Goal: Transaction & Acquisition: Purchase product/service

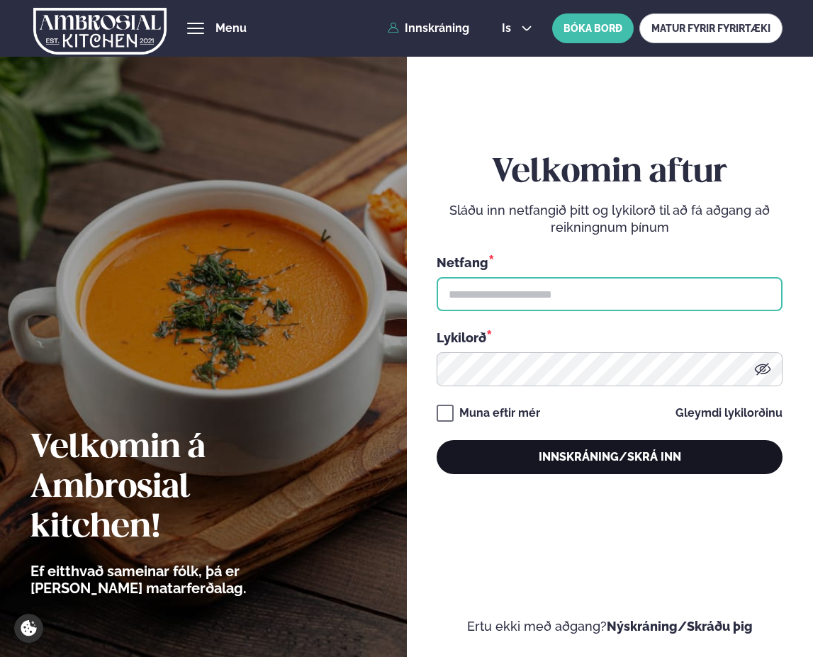
type input "**********"
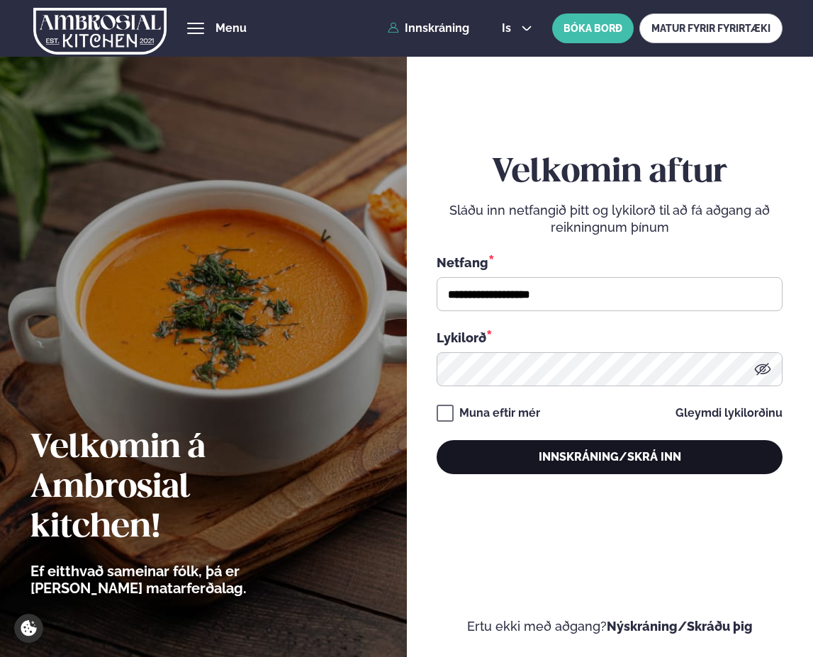
click at [593, 458] on button "Innskráning/Skrá inn" at bounding box center [610, 457] width 346 height 34
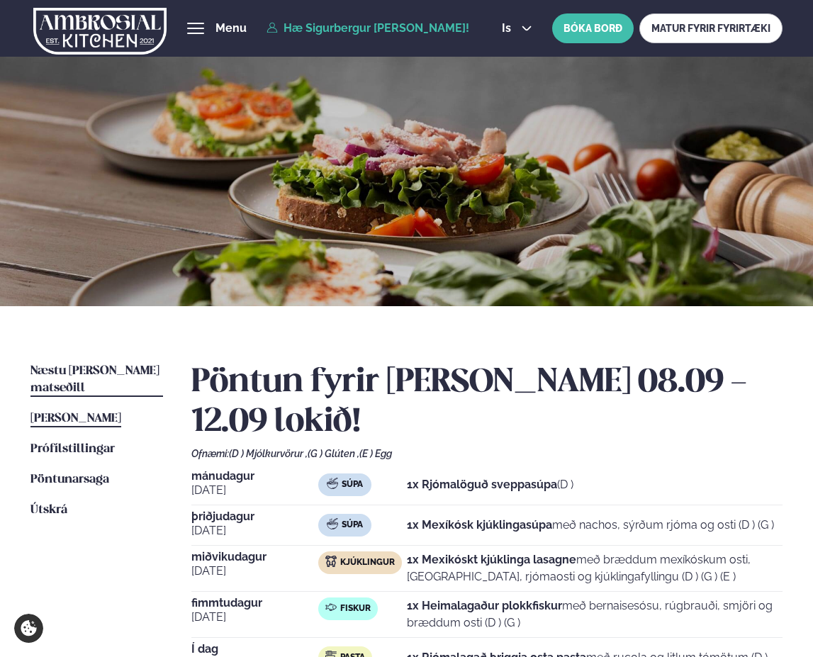
click at [133, 378] on link "Næstu [PERSON_NAME] matseðill Næsta vika" at bounding box center [96, 380] width 133 height 34
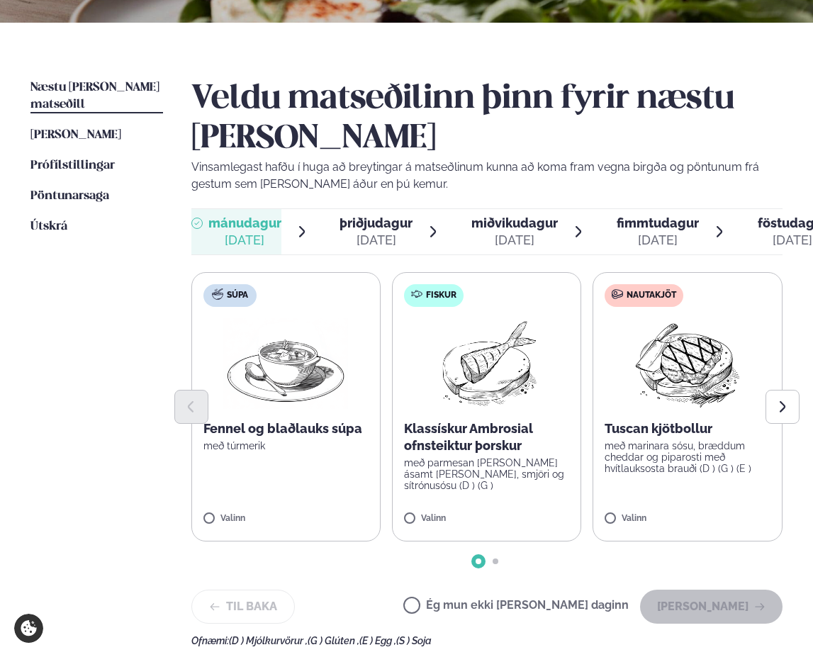
scroll to position [354, 0]
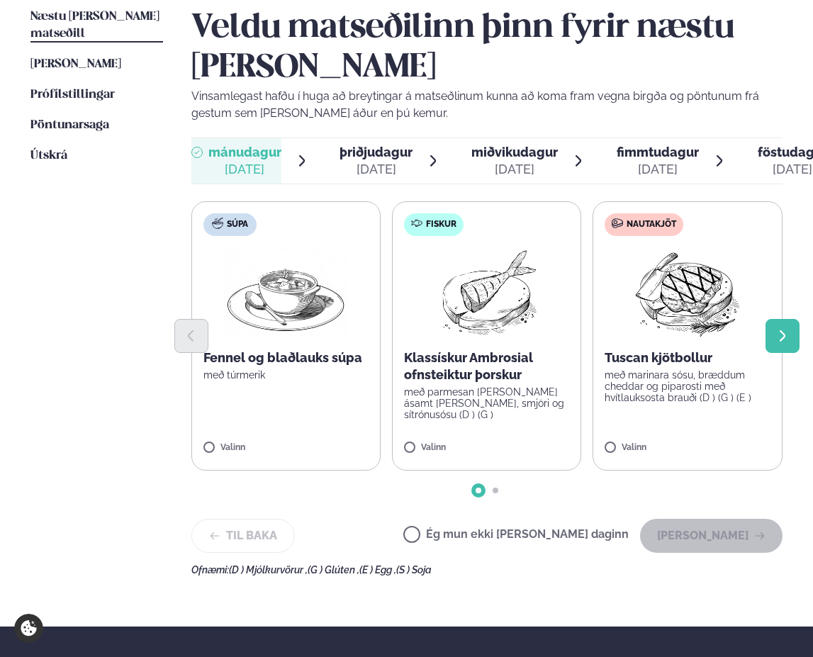
click at [774, 346] on button "Next slide" at bounding box center [782, 336] width 34 height 34
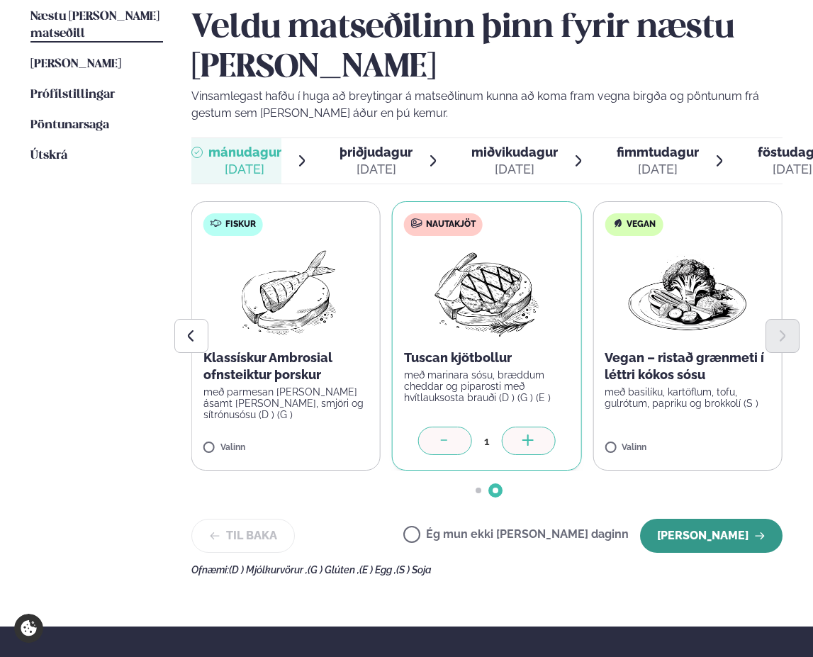
click at [724, 523] on button "[PERSON_NAME]" at bounding box center [711, 536] width 142 height 34
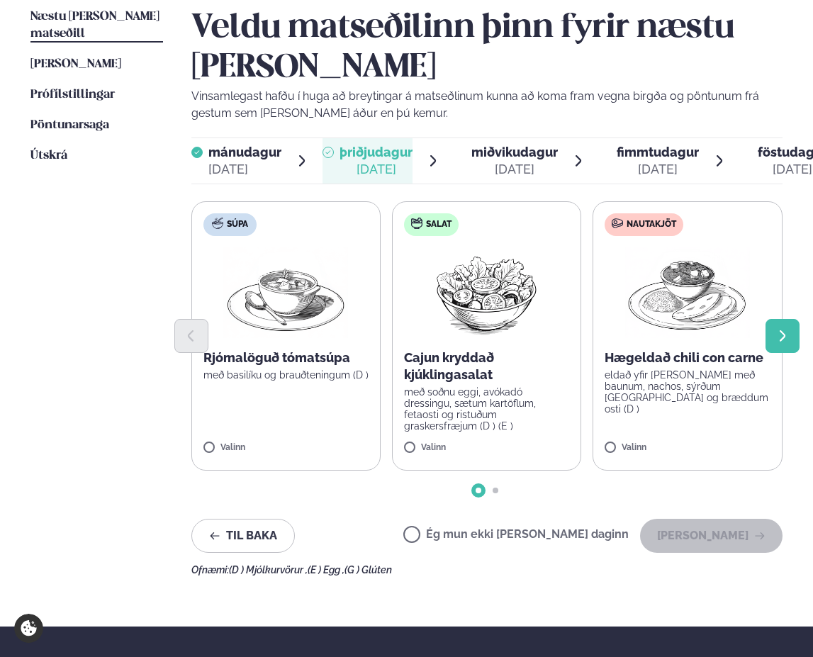
click at [769, 349] on button "Next slide" at bounding box center [782, 336] width 34 height 34
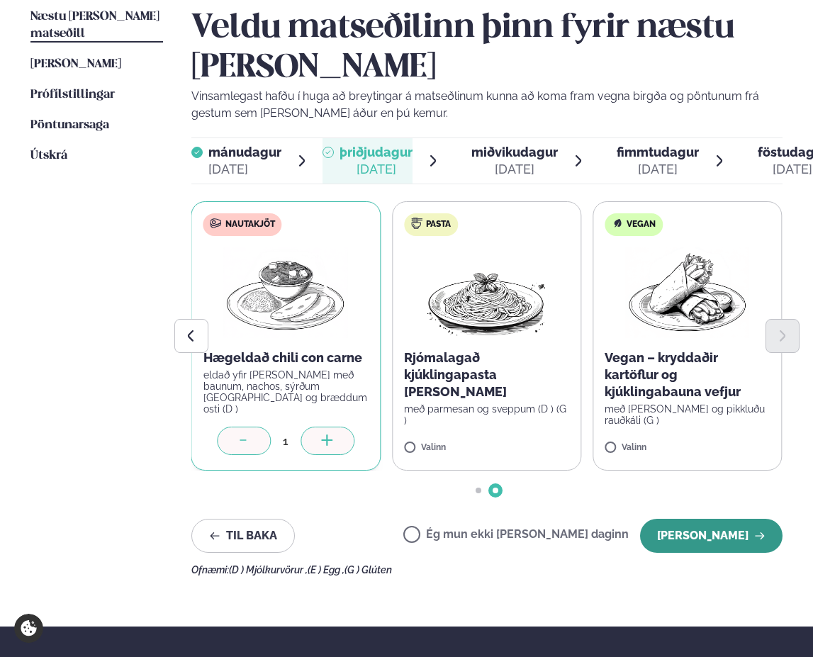
click at [706, 537] on button "[PERSON_NAME]" at bounding box center [711, 536] width 142 height 34
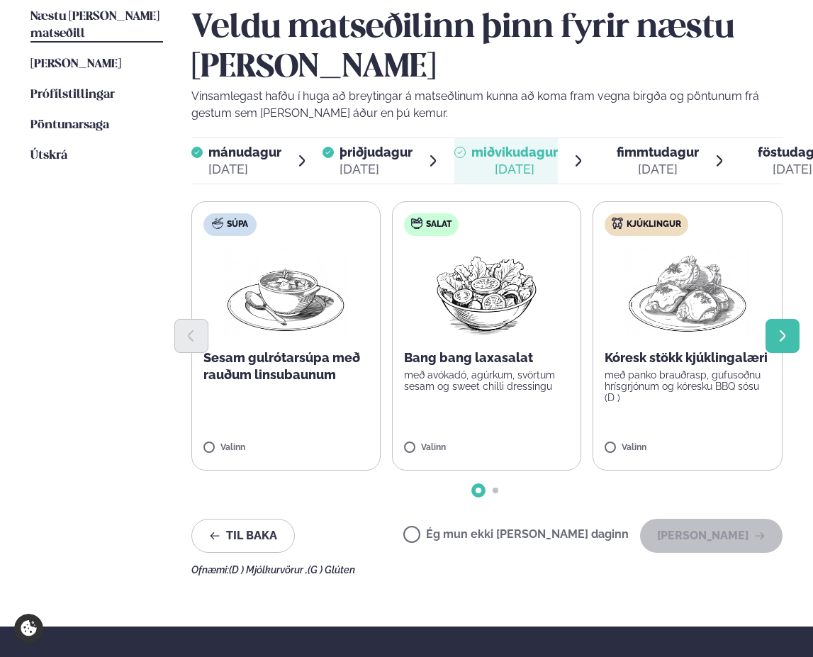
click at [774, 342] on button "Next slide" at bounding box center [782, 336] width 34 height 34
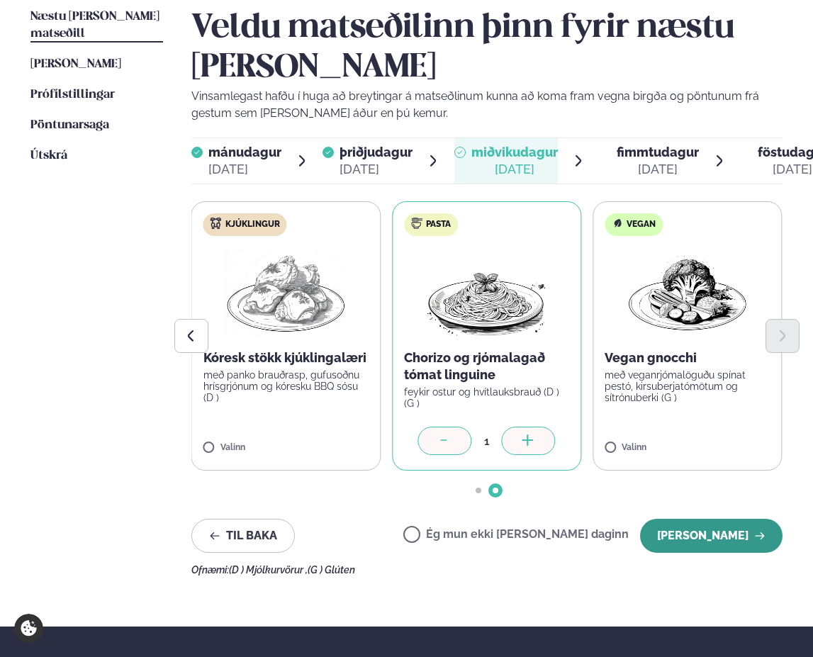
click at [687, 529] on button "[PERSON_NAME]" at bounding box center [711, 536] width 142 height 34
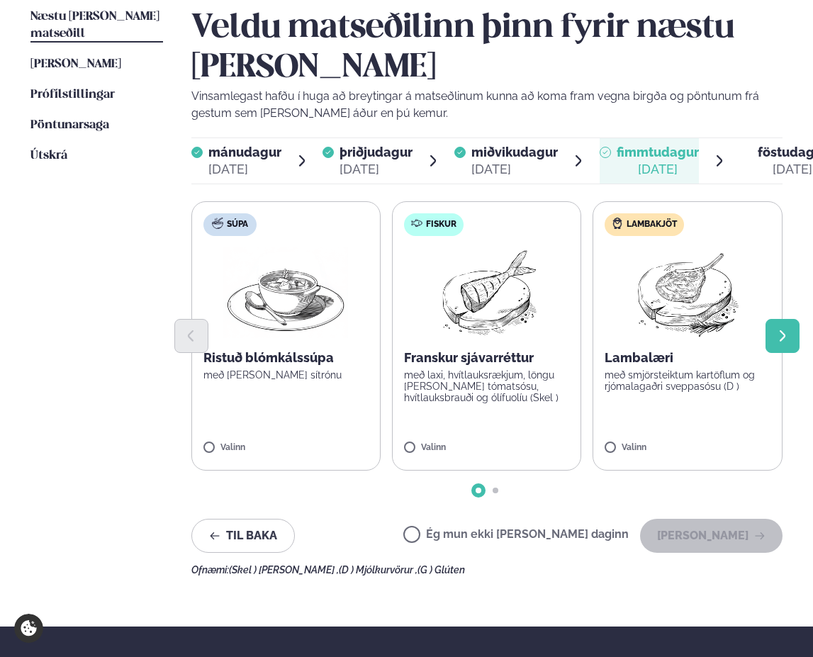
click at [779, 342] on icon "Next slide" at bounding box center [782, 336] width 15 height 15
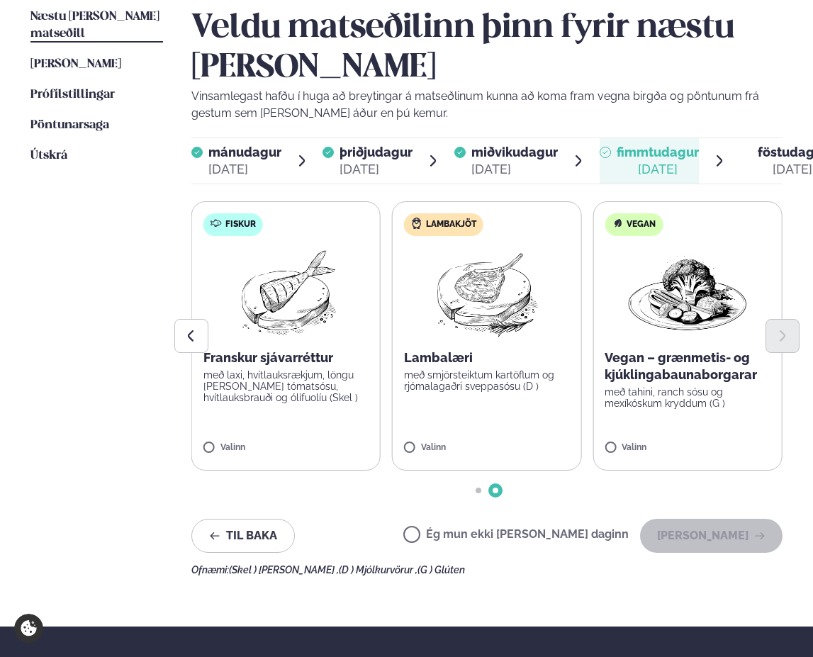
click at [417, 439] on label "Lambakjöt Lambalæri með smjörsteiktum kartöflum og rjómalagaðri sveppasósu (D )…" at bounding box center [486, 335] width 189 height 269
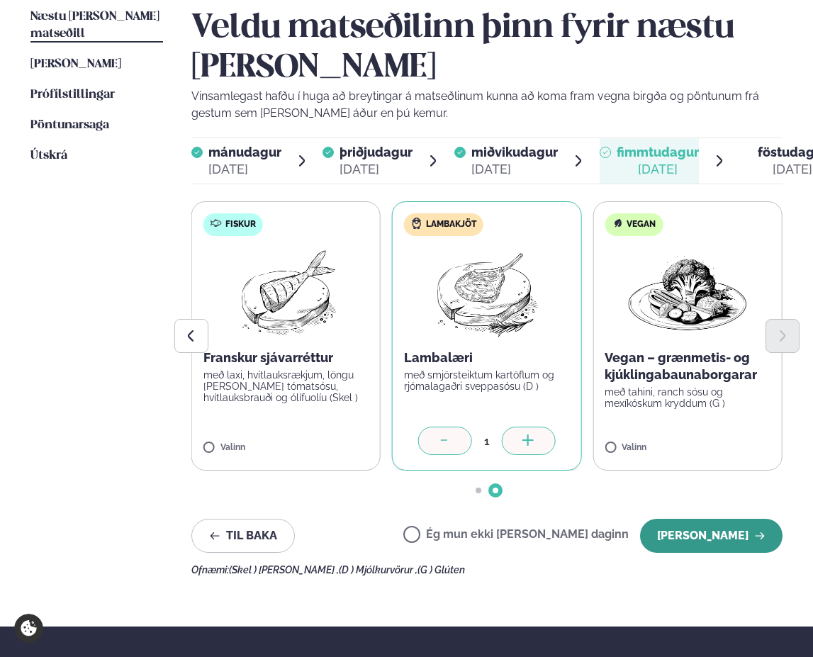
click at [733, 533] on button "[PERSON_NAME]" at bounding box center [711, 536] width 142 height 34
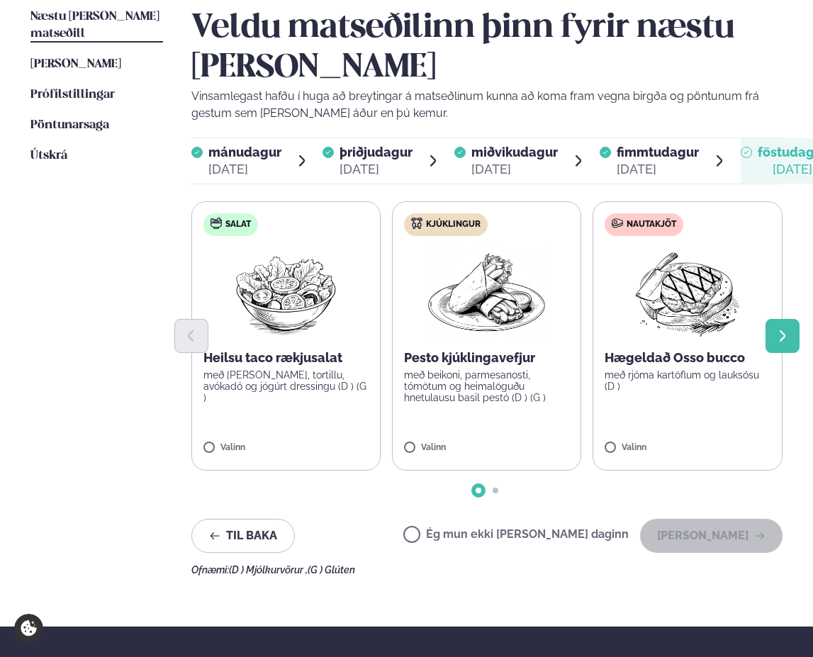
click at [775, 335] on icon "Next slide" at bounding box center [782, 336] width 15 height 15
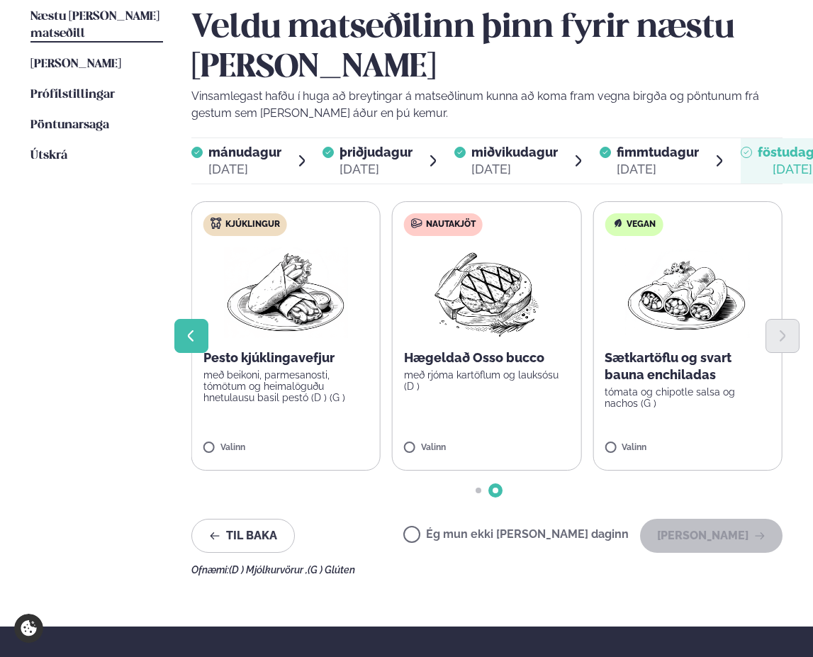
click at [179, 353] on button "Previous slide" at bounding box center [191, 336] width 34 height 34
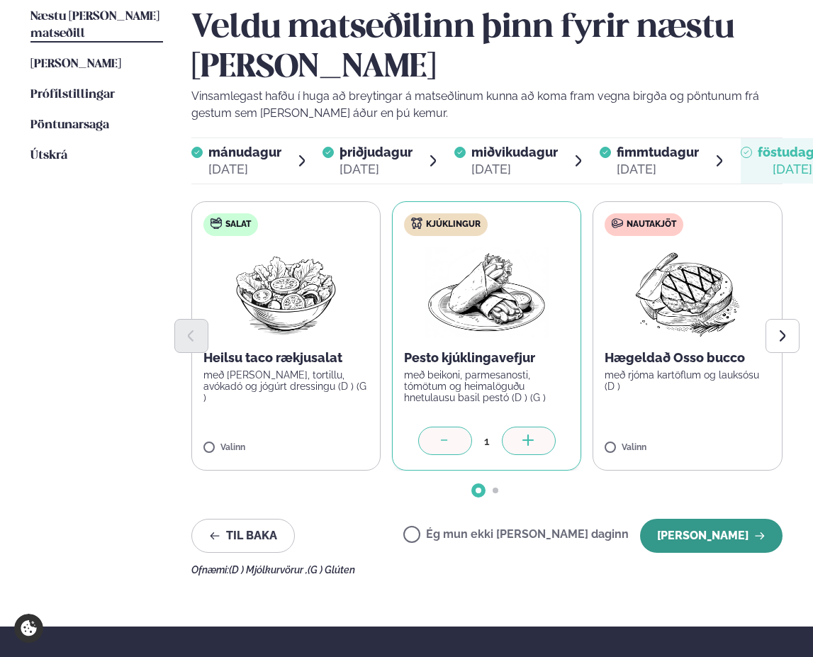
click at [730, 537] on button "[PERSON_NAME]" at bounding box center [711, 536] width 142 height 34
